Goal: Find specific page/section: Find specific page/section

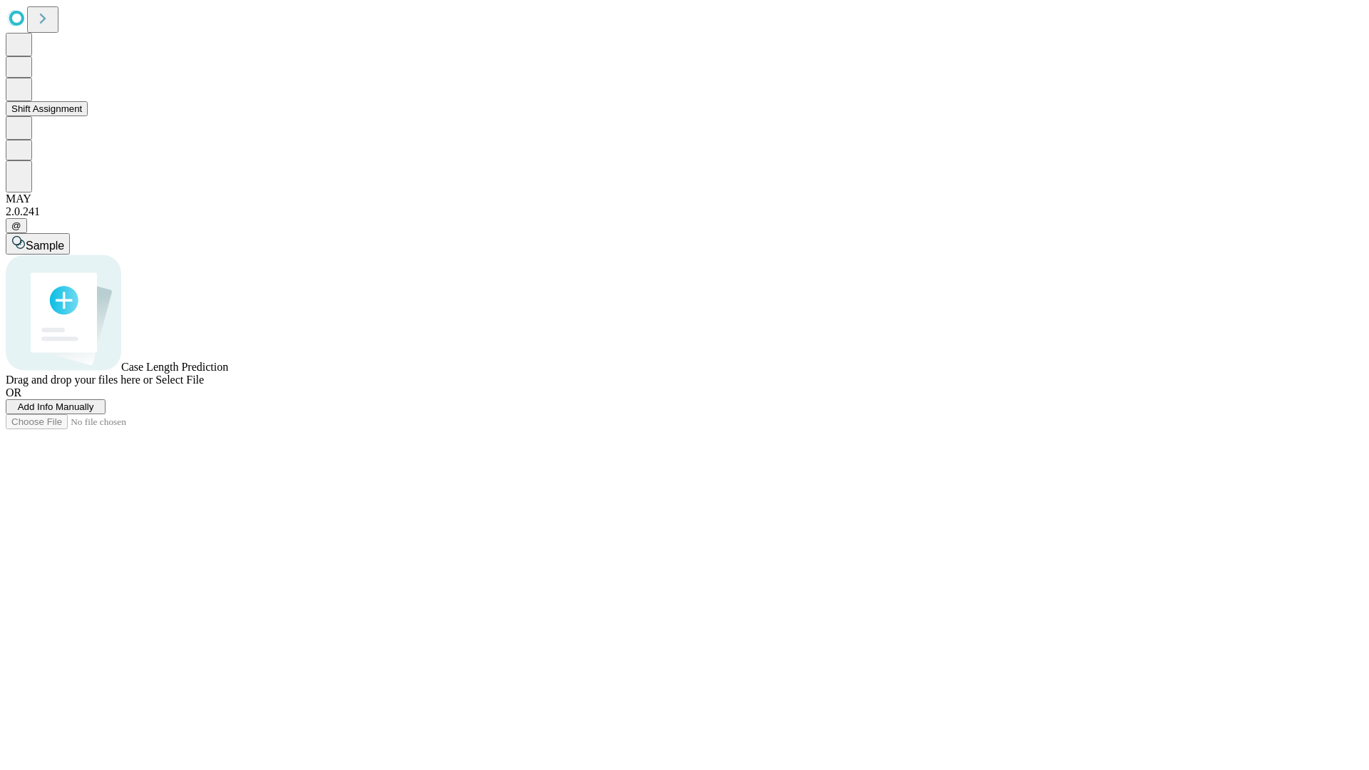
click at [88, 116] on button "Shift Assignment" at bounding box center [47, 108] width 82 height 15
